Goal: Find specific page/section

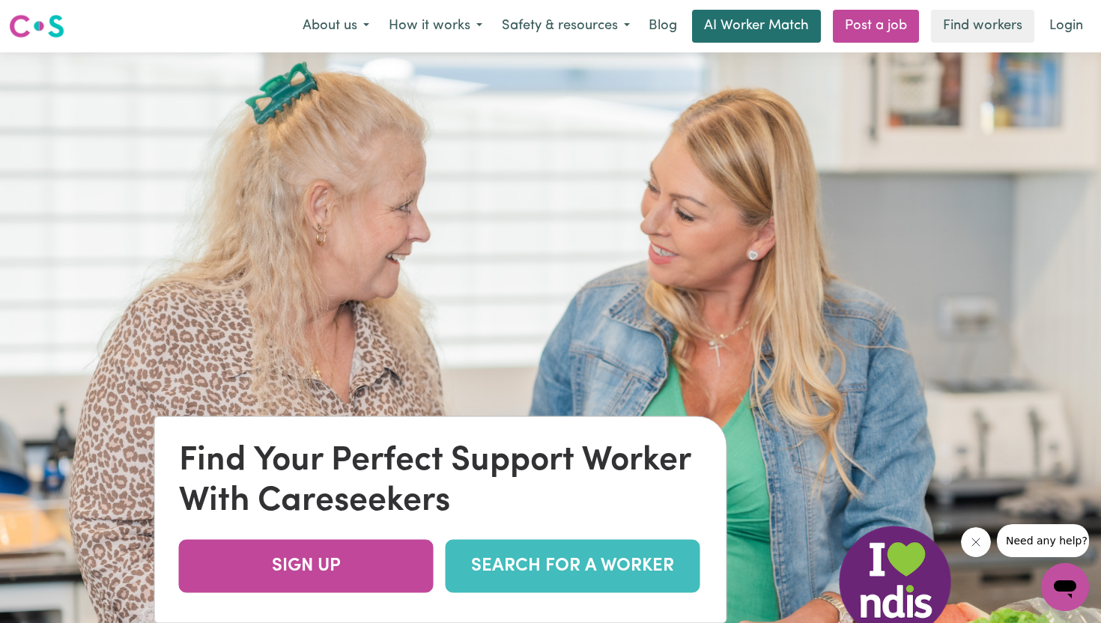
click at [717, 29] on link "AI Worker Match" at bounding box center [756, 26] width 129 height 33
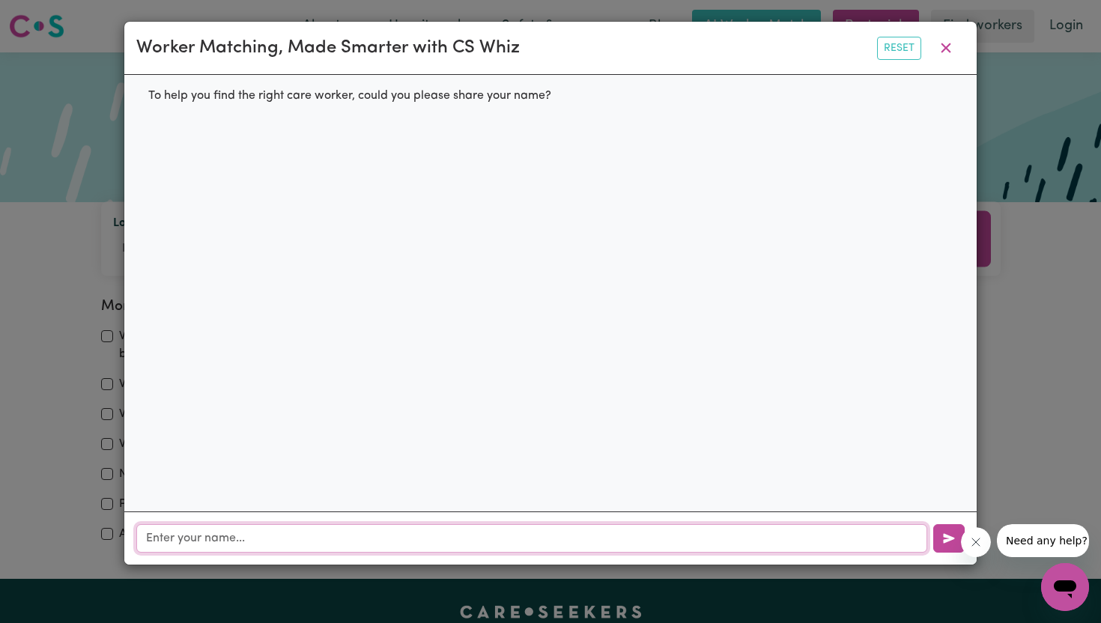
click at [312, 543] on input "text" at bounding box center [531, 538] width 791 height 28
type input "[PERSON_NAME]"
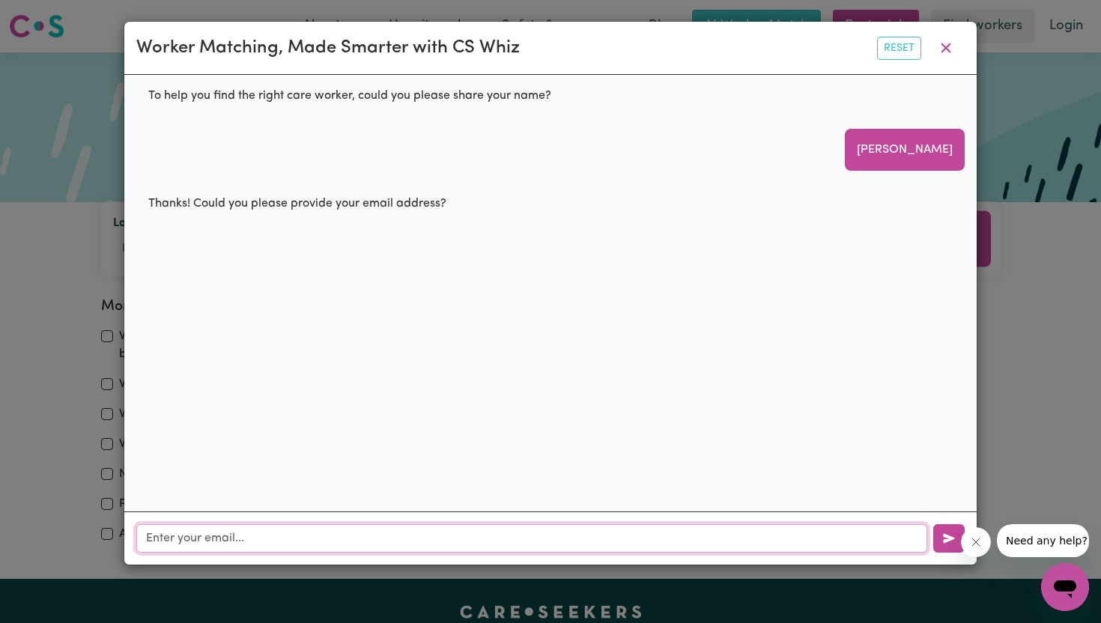
click at [293, 541] on input "text" at bounding box center [531, 538] width 791 height 28
type input "[EMAIL_ADDRESS][DOMAIN_NAME]"
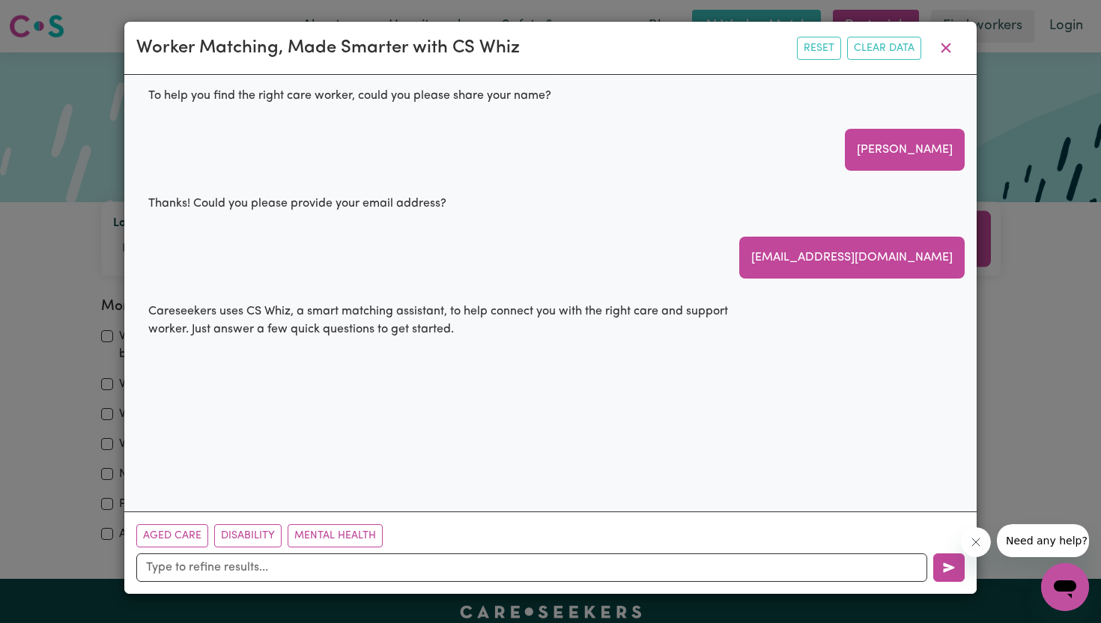
drag, startPoint x: 344, startPoint y: 532, endPoint x: 332, endPoint y: 423, distance: 109.2
click at [332, 423] on div "Worker Matching, Made Smarter with CS Whiz Reset Clear Data To help you find th…" at bounding box center [551, 308] width 854 height 574
click at [245, 541] on button "Disability" at bounding box center [247, 535] width 67 height 23
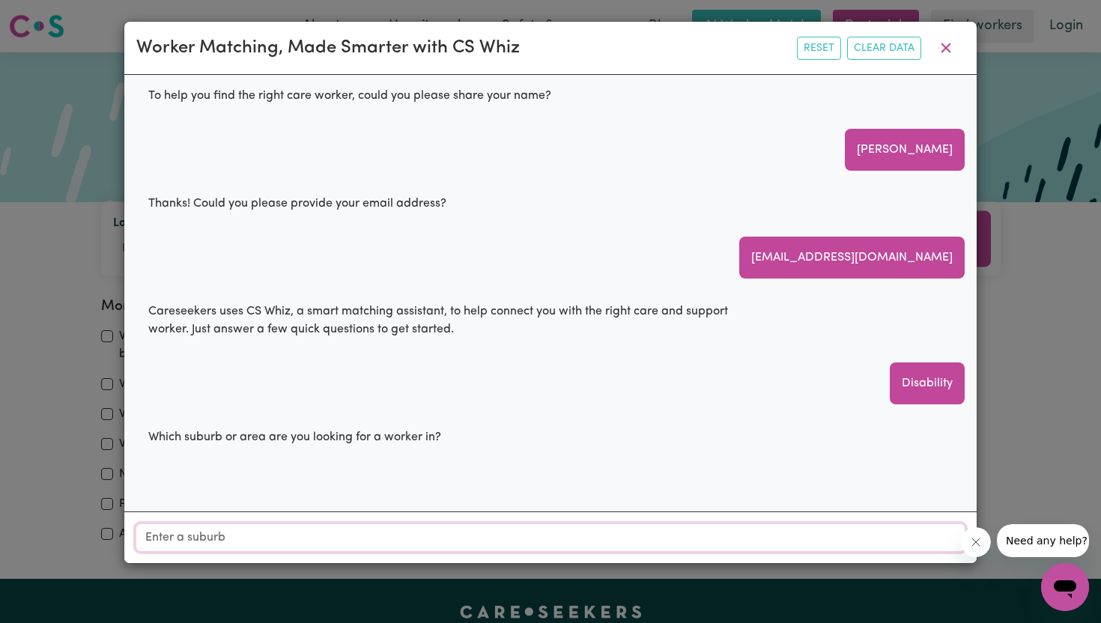
click at [246, 539] on input "Location" at bounding box center [550, 537] width 828 height 27
drag, startPoint x: 671, startPoint y: 33, endPoint x: 675, endPoint y: 64, distance: 31.7
click at [675, 64] on div "Worker Matching, Made Smarter with CS Whiz Reset Clear Data" at bounding box center [550, 48] width 852 height 53
click at [949, 52] on icon "button" at bounding box center [946, 48] width 10 height 10
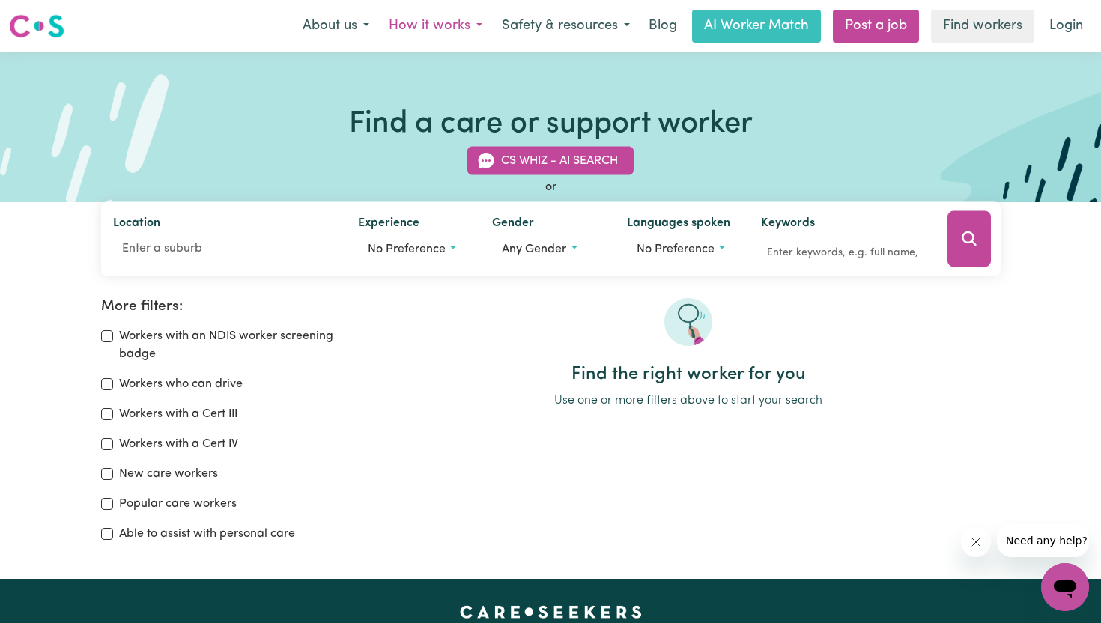
click at [467, 28] on button "How it works" at bounding box center [435, 25] width 113 height 31
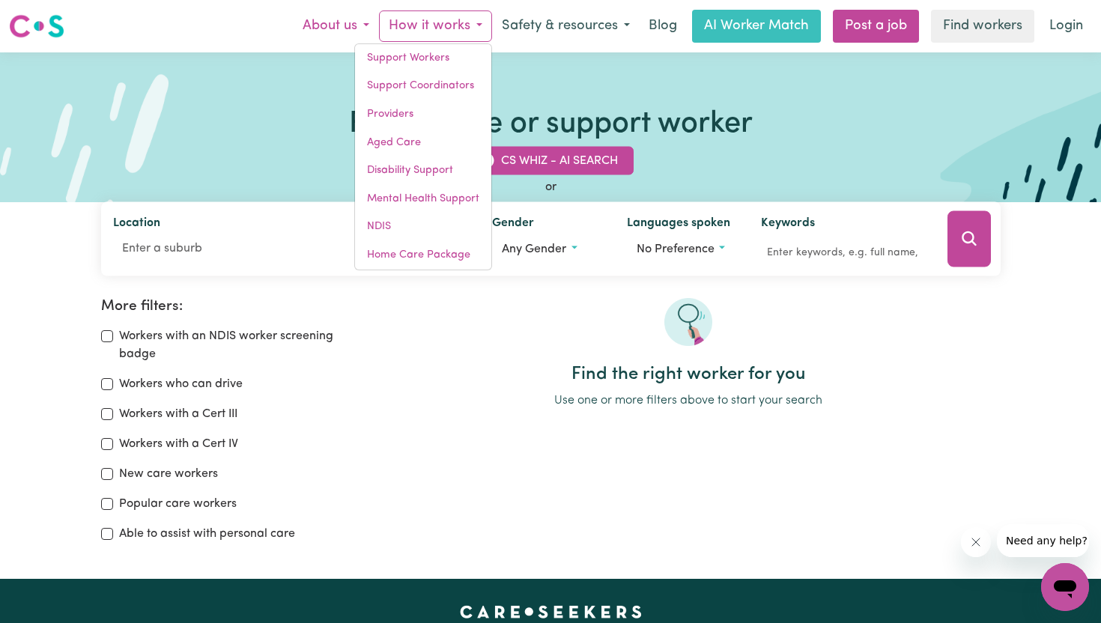
click at [353, 27] on button "About us" at bounding box center [336, 25] width 86 height 31
